Goal: Find specific page/section: Find specific page/section

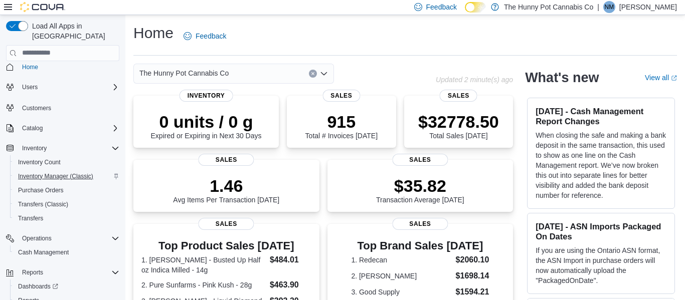
scroll to position [9, 0]
click at [49, 80] on div "Users" at bounding box center [68, 86] width 101 height 12
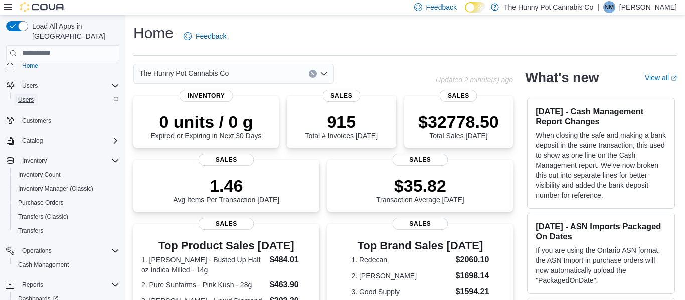
click at [33, 96] on span "Users" at bounding box center [26, 100] width 16 height 8
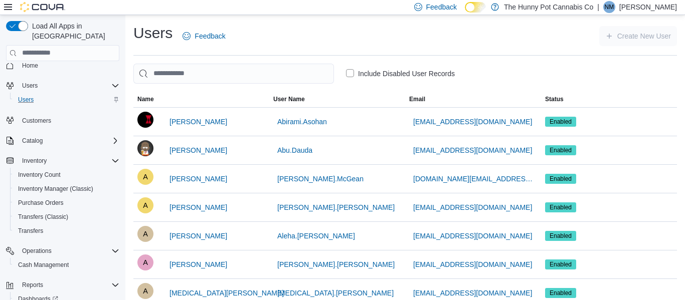
scroll to position [2, 0]
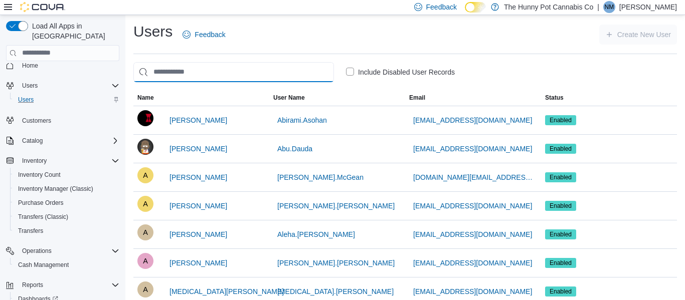
click at [287, 76] on input "search" at bounding box center [233, 72] width 201 height 20
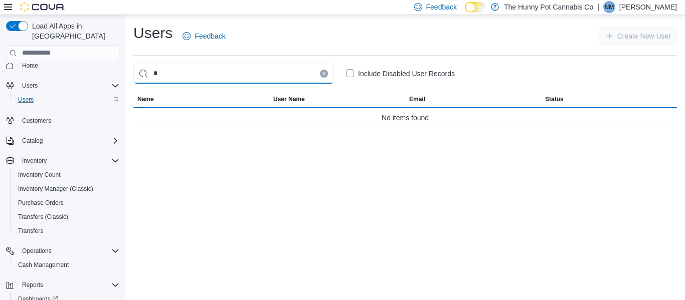
scroll to position [0, 0]
type input "**********"
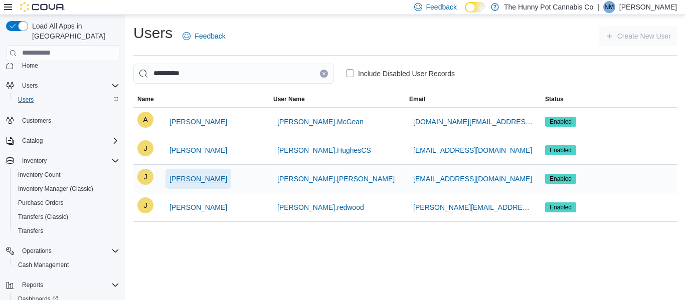
click at [202, 180] on span "[PERSON_NAME]" at bounding box center [199, 179] width 58 height 10
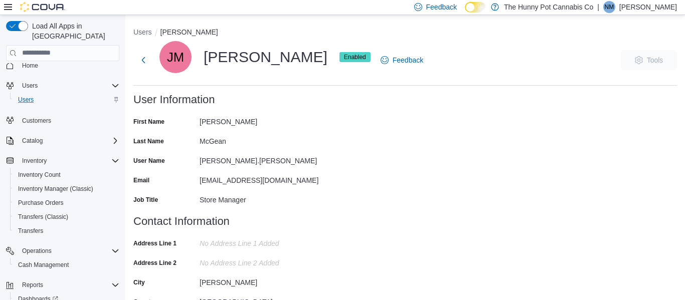
scroll to position [2, 0]
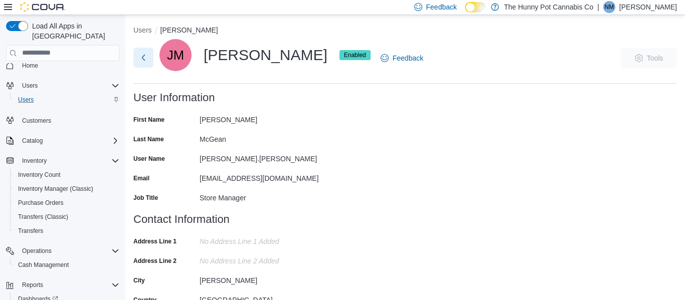
click at [145, 60] on button "Next" at bounding box center [143, 58] width 20 height 20
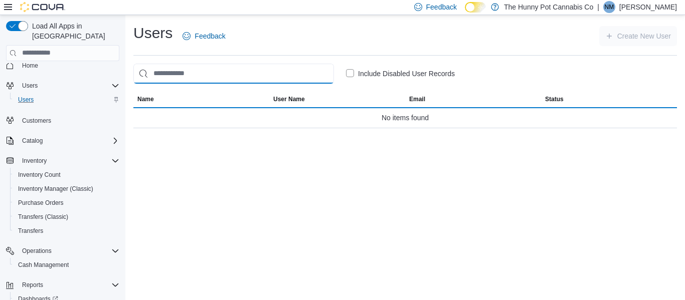
click at [187, 67] on input "search" at bounding box center [233, 74] width 201 height 20
type input "*****"
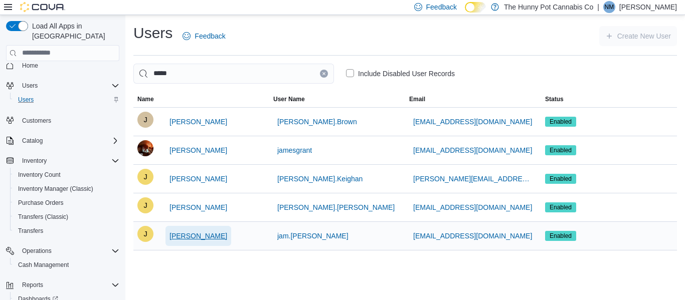
click at [198, 237] on span "[PERSON_NAME]" at bounding box center [199, 236] width 58 height 10
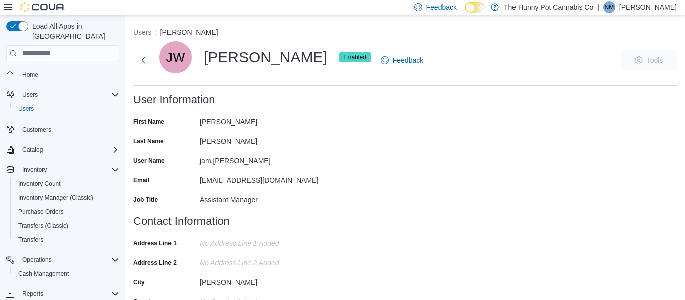
click at [50, 68] on span "Home" at bounding box center [68, 74] width 101 height 13
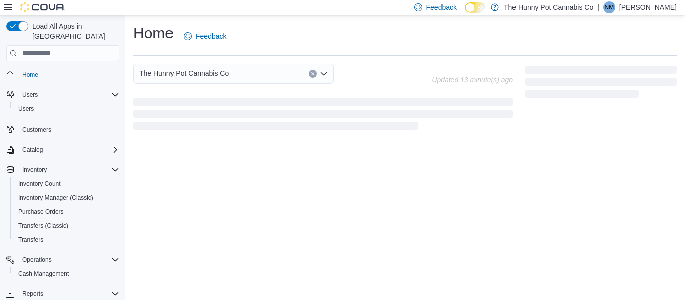
click at [363, 93] on div "The Hunny Pot Cannabis Co Updated 13 minute(s) ago" at bounding box center [323, 98] width 380 height 68
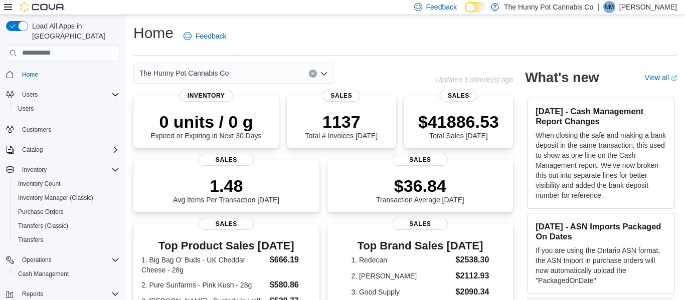
click at [313, 71] on button "Clear input" at bounding box center [313, 74] width 8 height 8
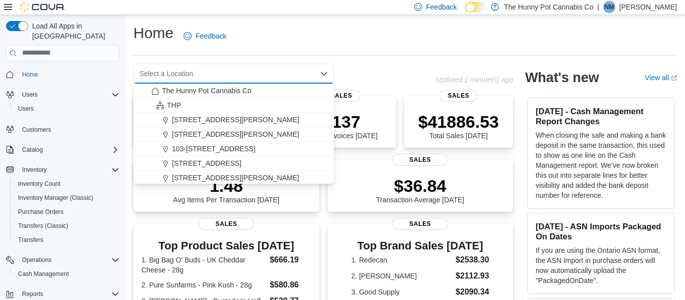
click at [400, 72] on div "Select a Location Combo box. Selected. Combo box input. Select a Location. Type…" at bounding box center [284, 74] width 302 height 20
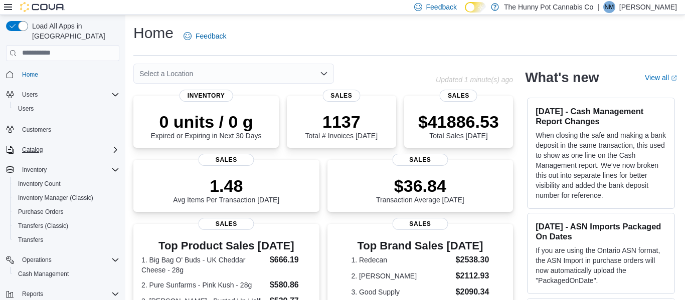
scroll to position [46, 0]
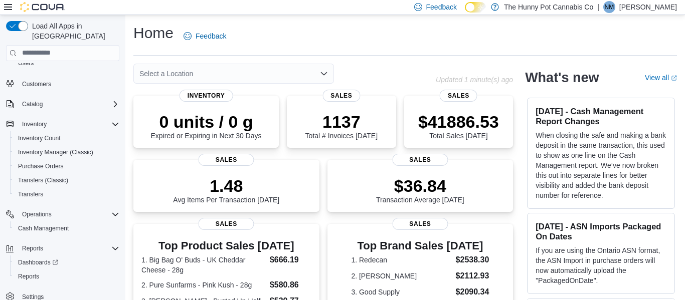
click at [235, 75] on div "Select a Location" at bounding box center [233, 74] width 201 height 20
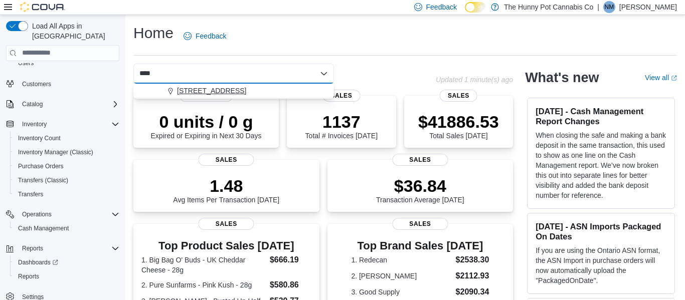
type input "****"
click at [222, 87] on span "[STREET_ADDRESS]" at bounding box center [211, 91] width 69 height 10
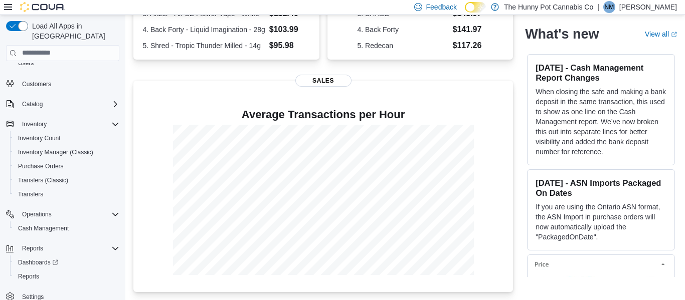
scroll to position [304, 0]
